Goal: Check status: Check status

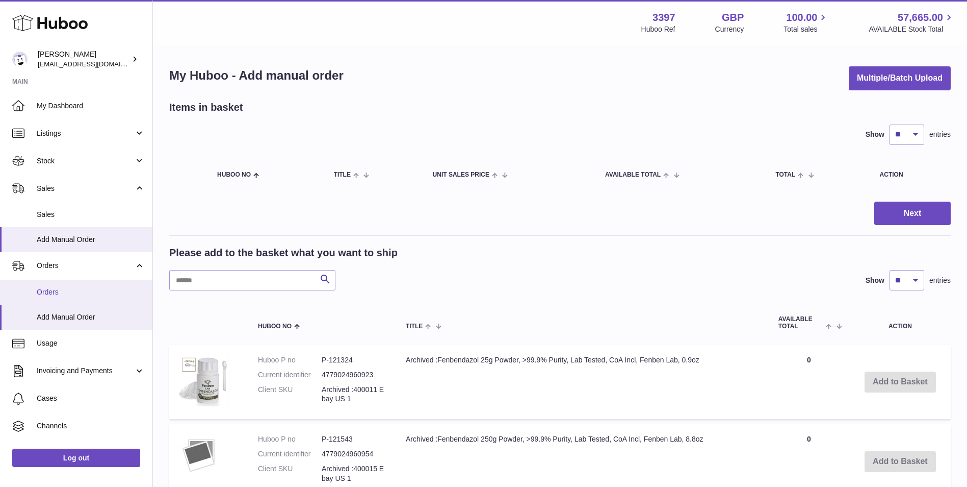
click at [47, 284] on link "Orders" at bounding box center [76, 291] width 152 height 25
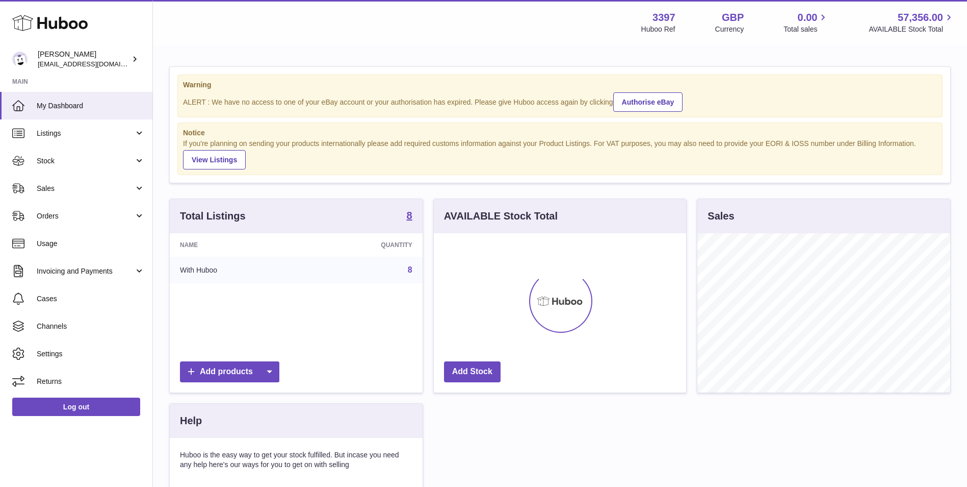
scroll to position [159, 252]
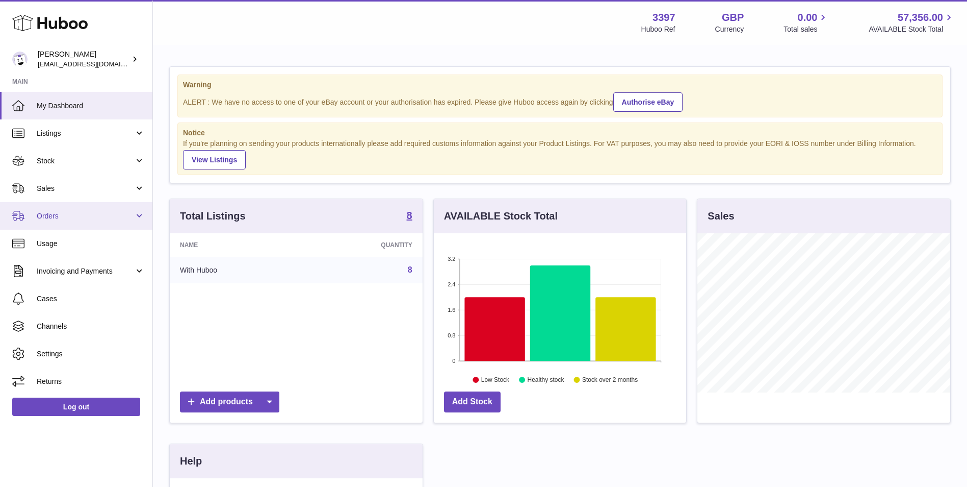
click at [66, 223] on link "Orders" at bounding box center [76, 216] width 152 height 28
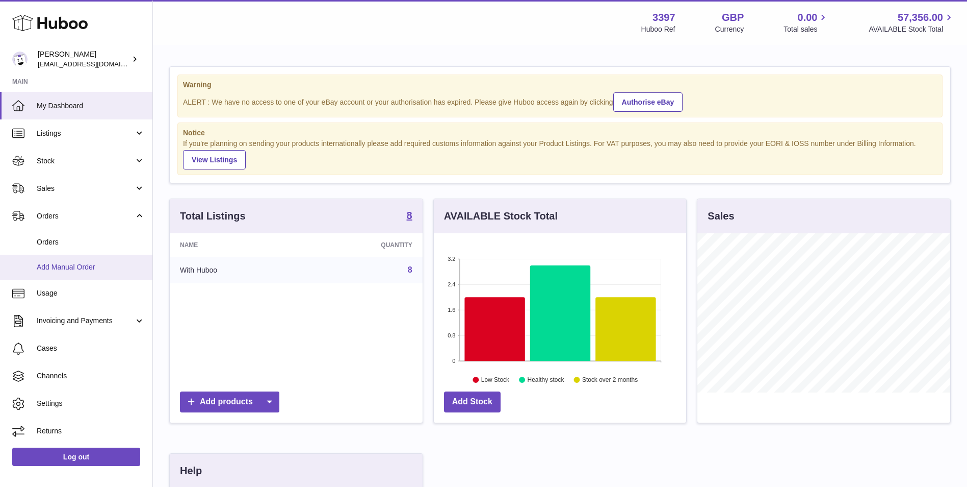
click at [64, 272] on link "Add Manual Order" at bounding box center [76, 266] width 152 height 25
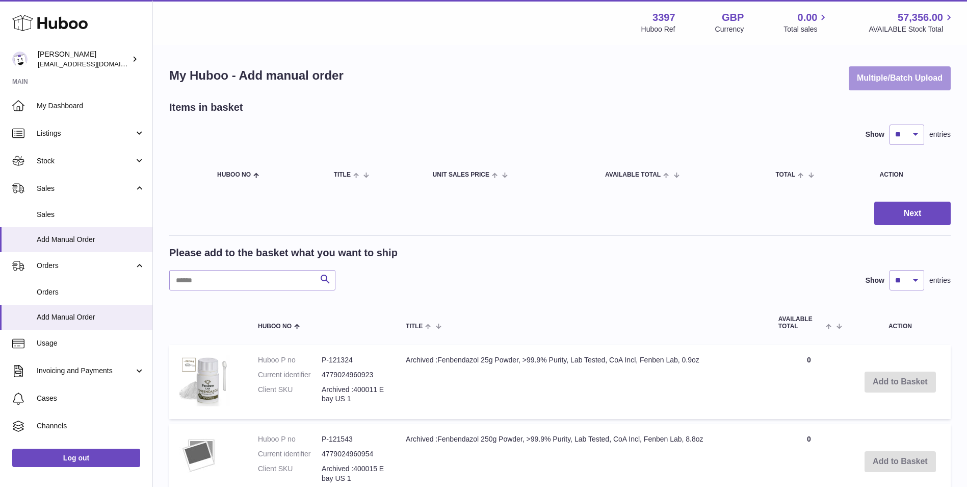
click at [923, 78] on button "Multiple/Batch Upload" at bounding box center [900, 78] width 102 height 24
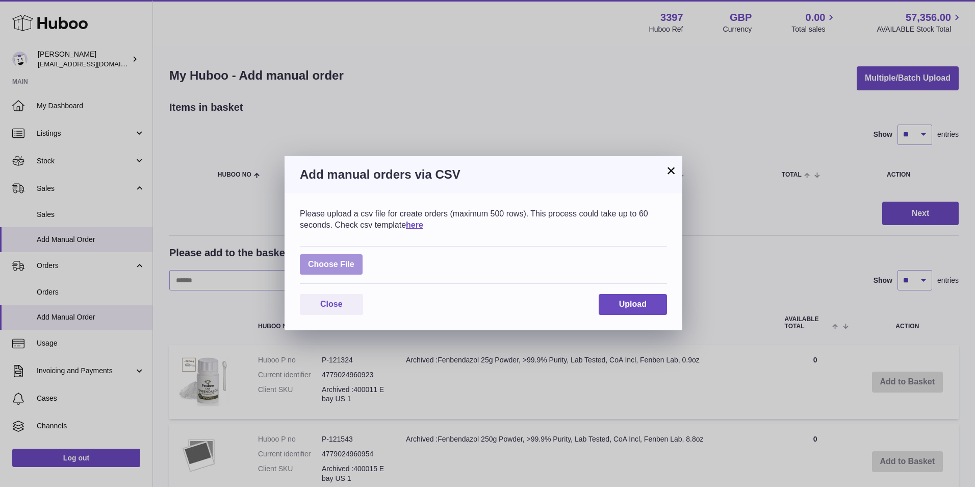
click at [335, 267] on label at bounding box center [331, 264] width 63 height 21
click at [354, 260] on input "file" at bounding box center [354, 259] width 1 height 1
type input "**********"
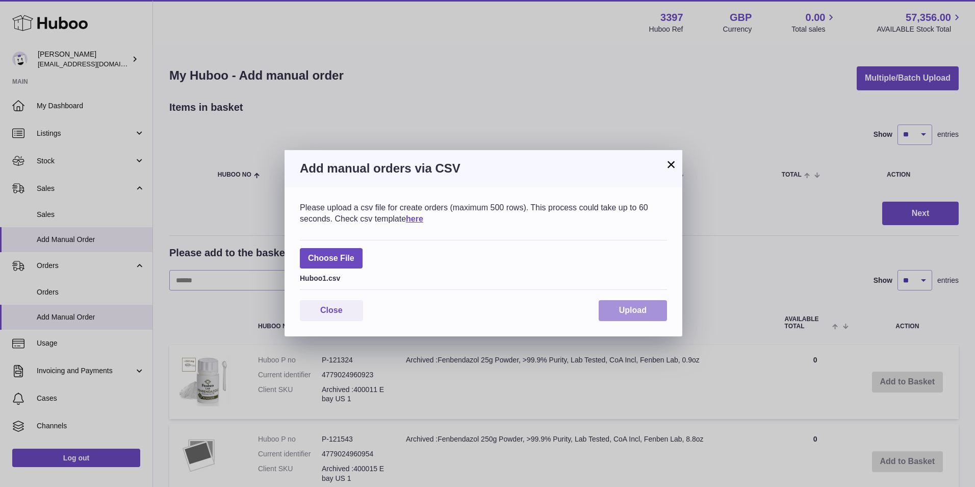
drag, startPoint x: 637, startPoint y: 309, endPoint x: 634, endPoint y: 316, distance: 8.0
click at [637, 309] on span "Upload" at bounding box center [633, 309] width 28 height 9
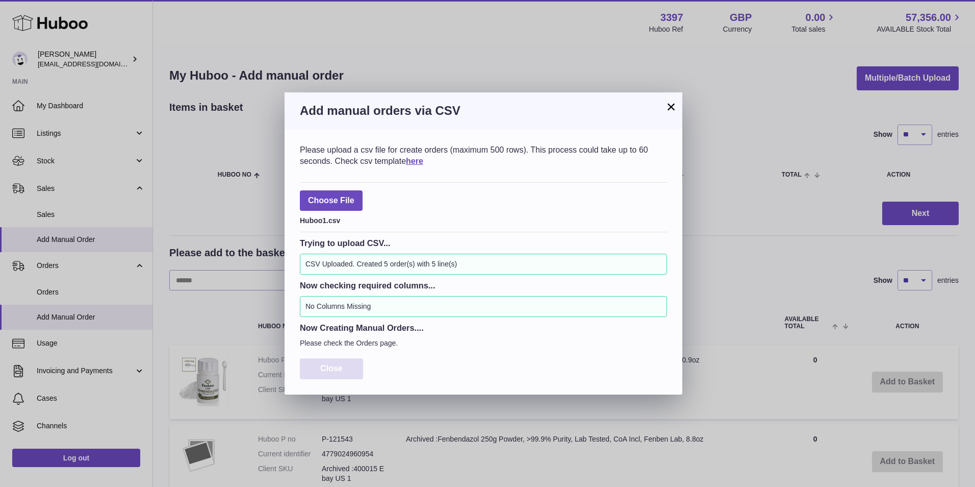
click at [341, 364] on span "Close" at bounding box center [331, 368] width 22 height 9
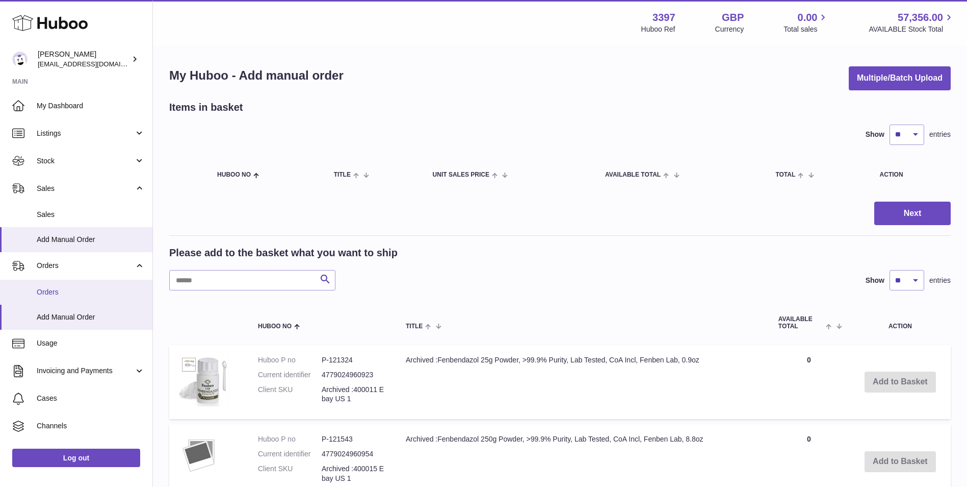
click at [48, 298] on link "Orders" at bounding box center [76, 291] width 152 height 25
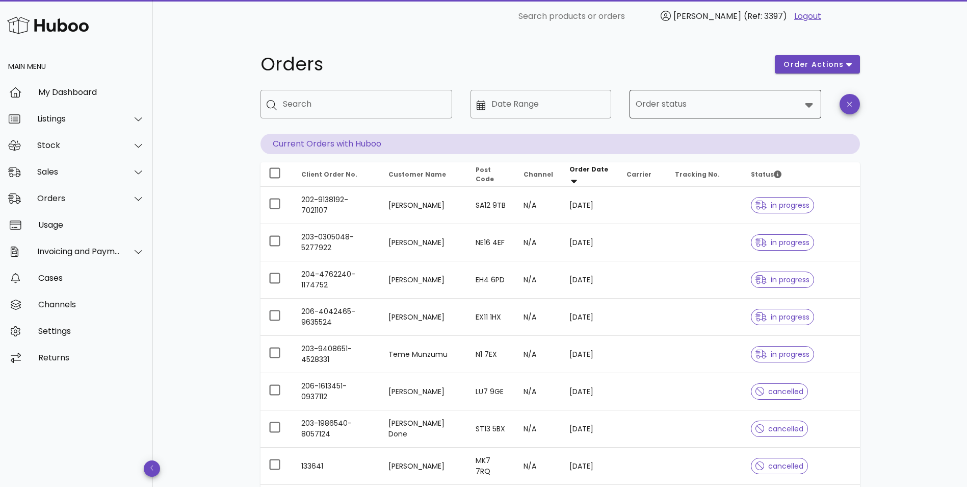
click at [685, 98] on input "Order status" at bounding box center [718, 104] width 165 height 16
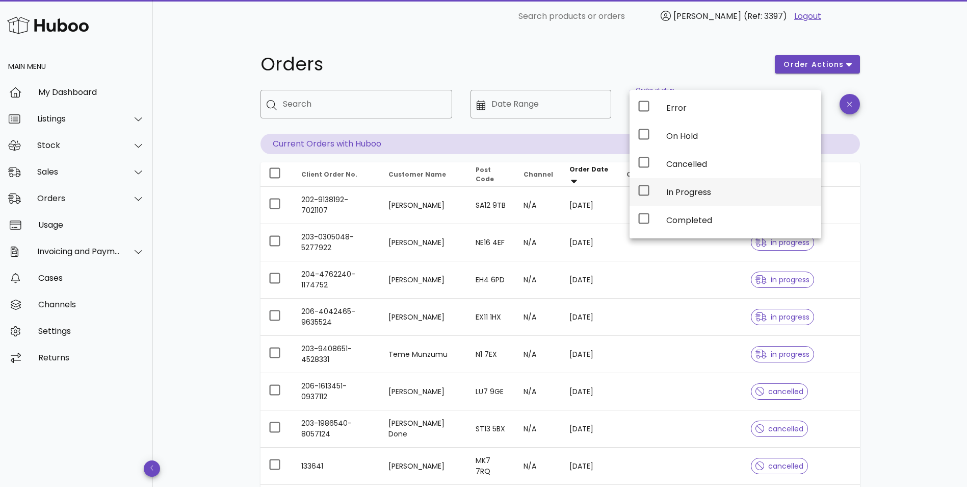
click at [672, 195] on div "In Progress" at bounding box center [740, 192] width 147 height 10
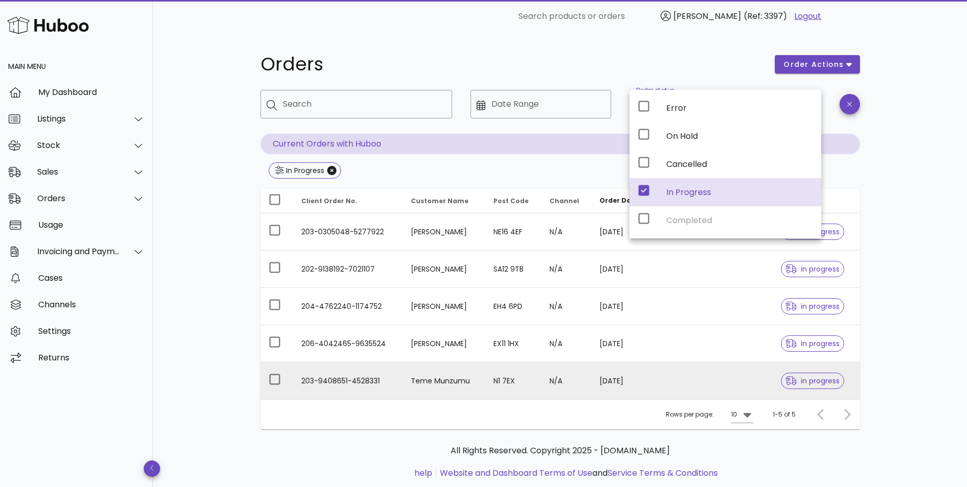
click at [335, 378] on td "203-9408651-4528331" at bounding box center [348, 380] width 110 height 37
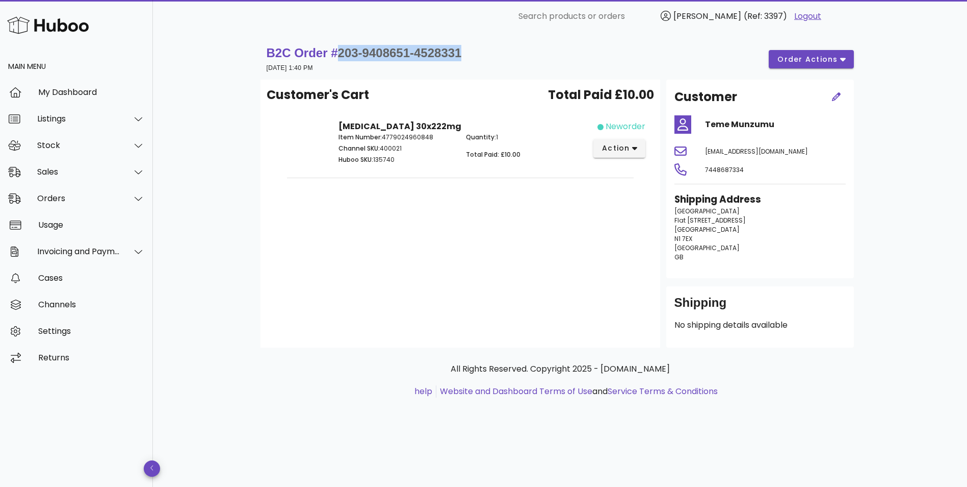
drag, startPoint x: 465, startPoint y: 54, endPoint x: 339, endPoint y: 50, distance: 126.0
click at [339, 50] on span "203-9408651-4528331" at bounding box center [400, 53] width 124 height 14
copy span "203-9408651-4528331"
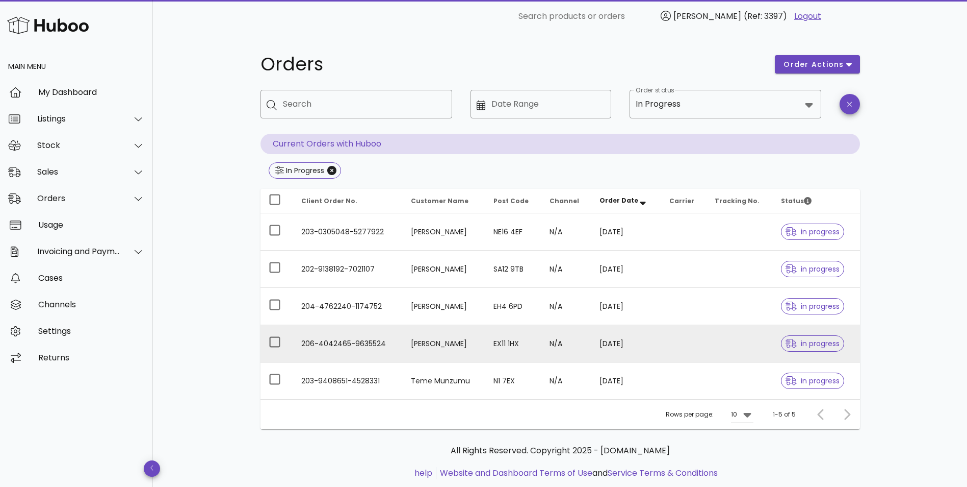
click at [346, 335] on td "206-4042465-9635524" at bounding box center [348, 343] width 110 height 37
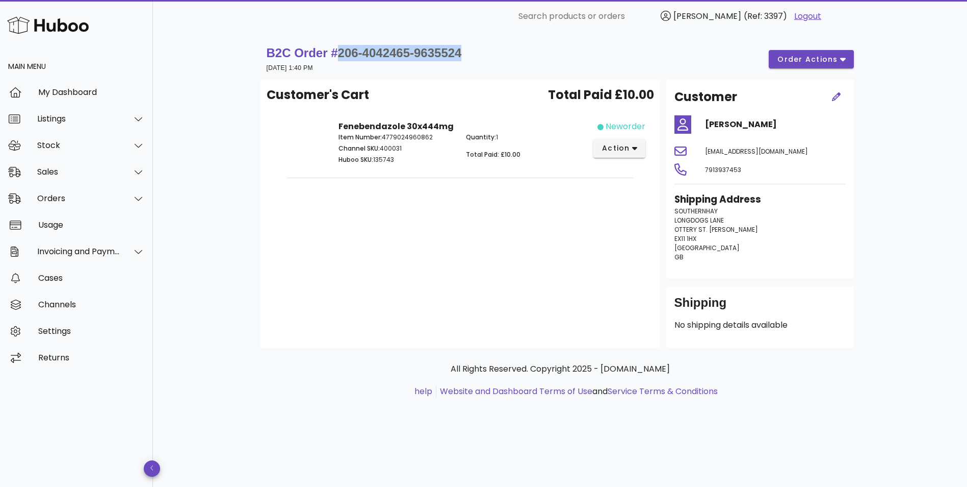
drag, startPoint x: 471, startPoint y: 54, endPoint x: 340, endPoint y: 54, distance: 131.6
click at [340, 54] on div "B2C Order # 206-4042465-9635524 26 August 2025 at 1:40 PM order actions" at bounding box center [561, 59] width 588 height 29
copy span "206-4042465-9635524"
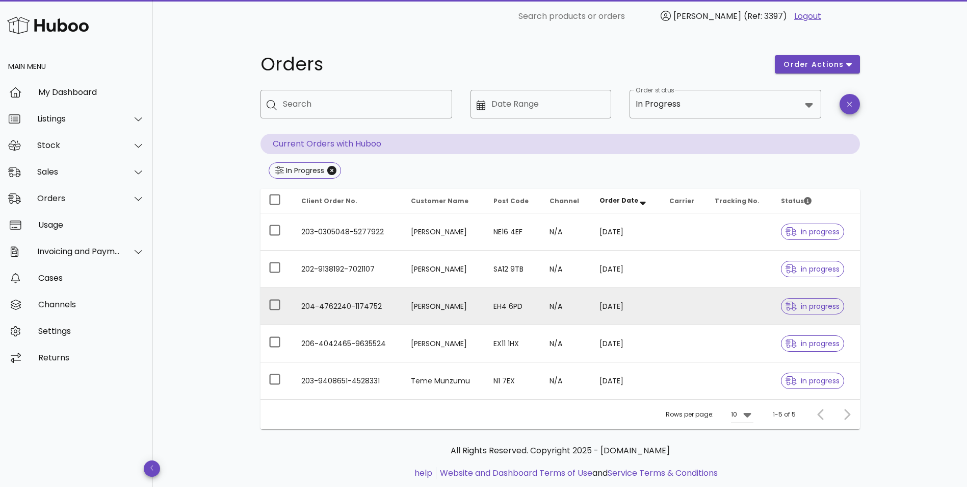
click at [375, 305] on td "204-4762240-1174752" at bounding box center [348, 306] width 110 height 37
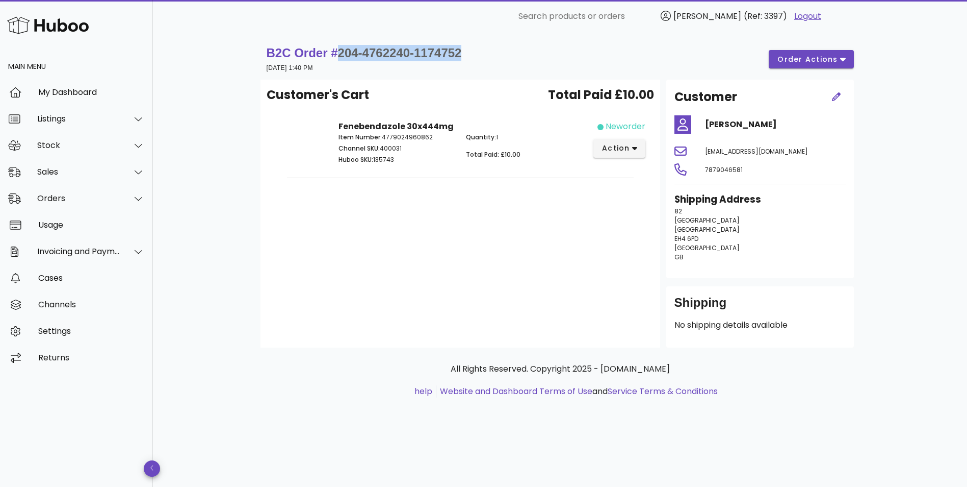
drag, startPoint x: 472, startPoint y: 53, endPoint x: 338, endPoint y: 55, distance: 133.6
click at [338, 55] on div "B2C Order # 204-4762240-1174752 26 August 2025 at 1:40 PM order actions" at bounding box center [561, 59] width 588 height 29
copy span "204-4762240-1174752"
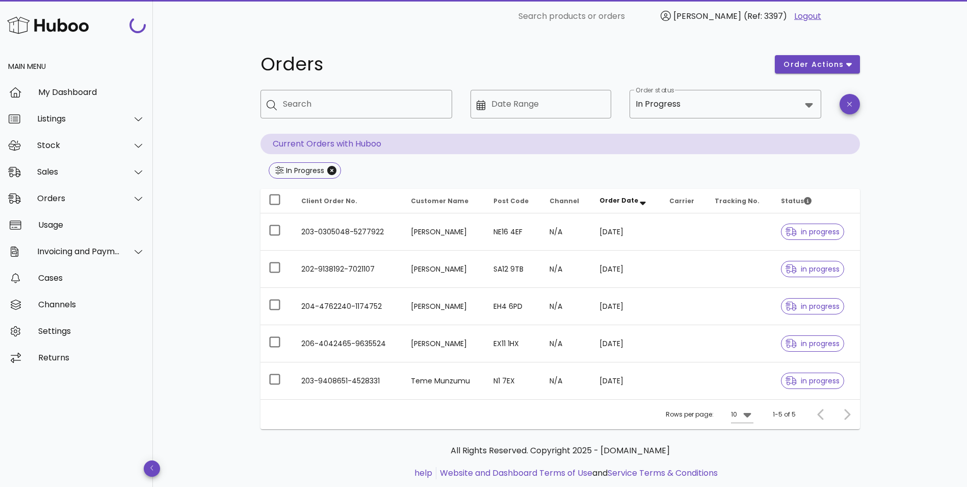
click at [429, 267] on td "Peter Padley" at bounding box center [444, 268] width 82 height 37
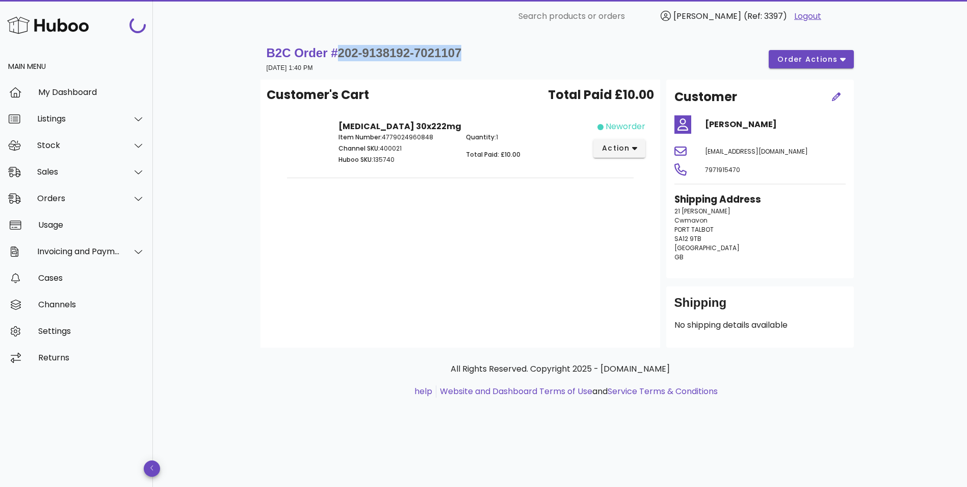
drag, startPoint x: 465, startPoint y: 57, endPoint x: 337, endPoint y: 56, distance: 128.0
click at [338, 56] on span "202-9138192-7021107" at bounding box center [400, 53] width 124 height 14
copy span "202-9138192-7021107"
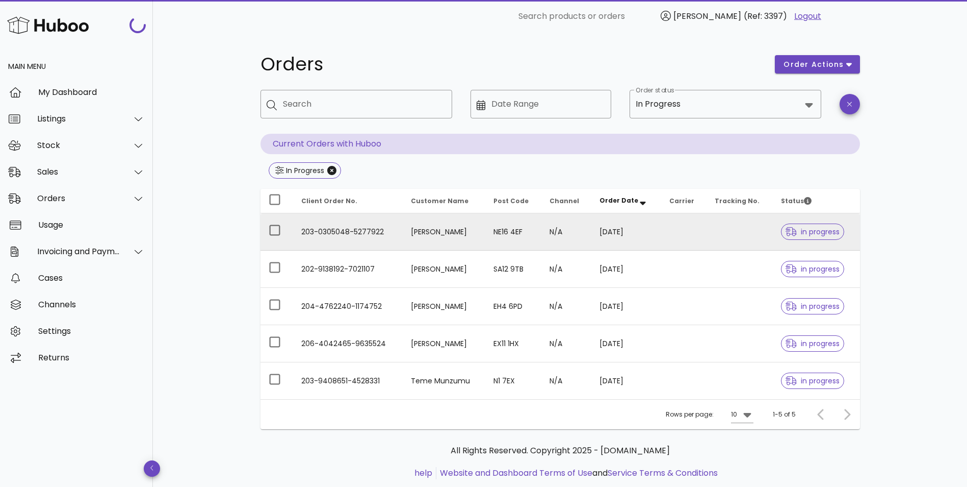
click at [357, 234] on td "203-0305048-5277922" at bounding box center [348, 231] width 110 height 37
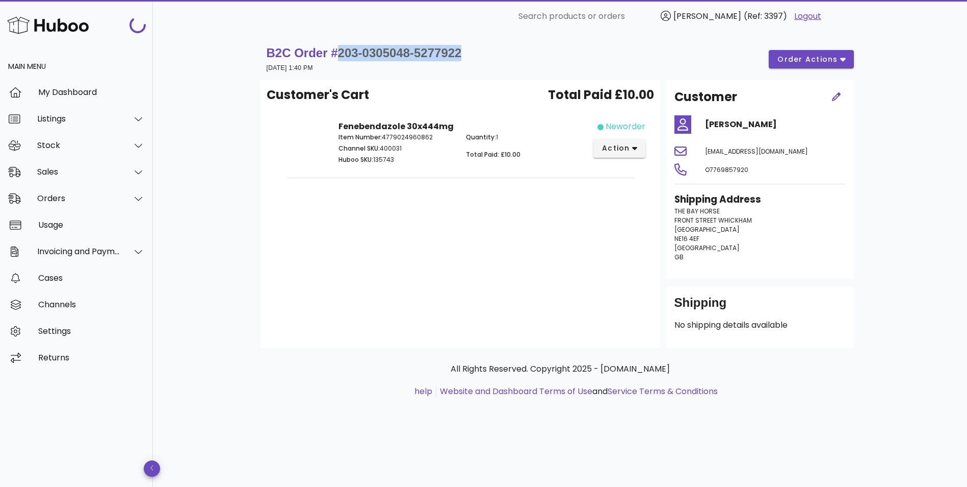
drag, startPoint x: 479, startPoint y: 51, endPoint x: 336, endPoint y: 49, distance: 142.8
click at [336, 49] on div "B2C Order # 203-0305048-5277922 26 August 2025 at 1:40 PM order actions" at bounding box center [561, 59] width 588 height 29
copy span "203-0305048-5277922"
